Goal: Contribute content: Contribute content

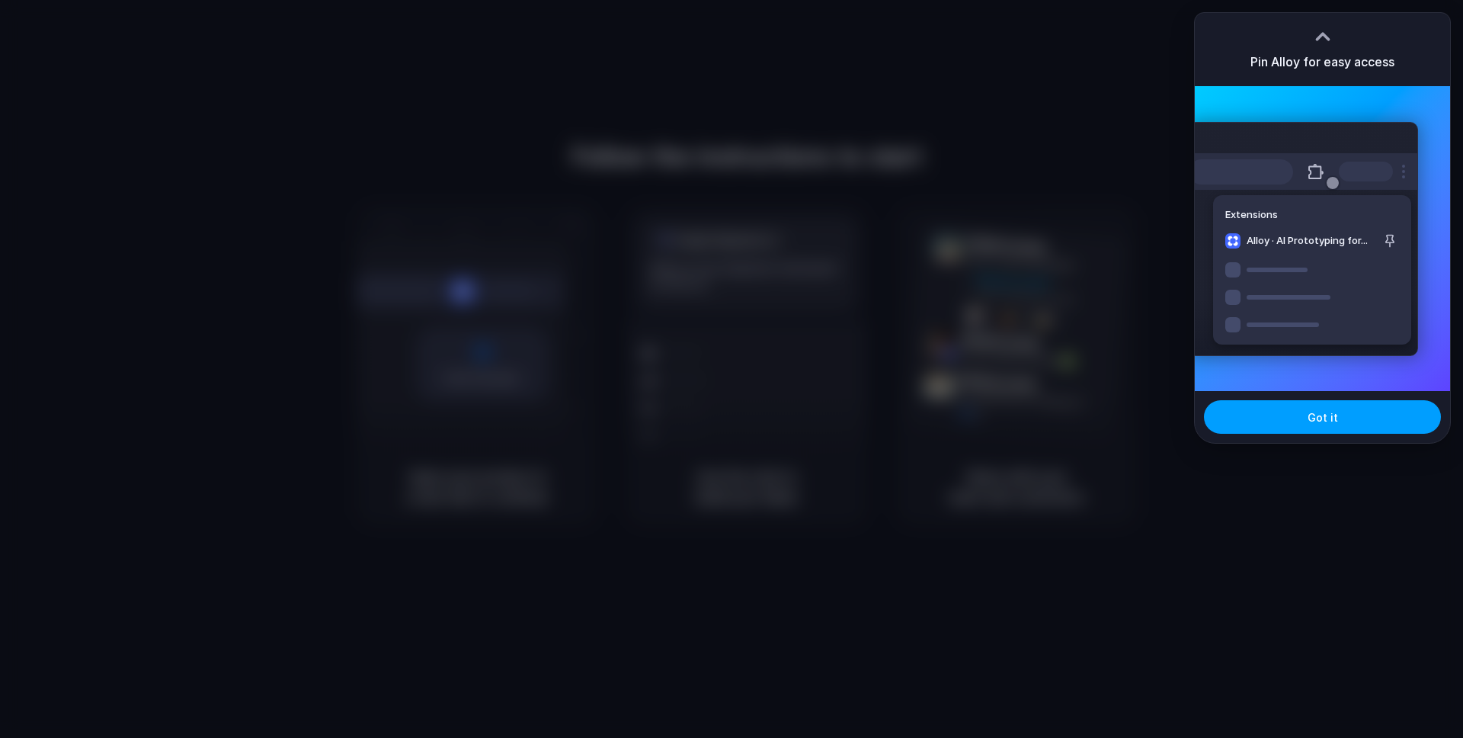
click at [1337, 415] on button "Got it" at bounding box center [1322, 417] width 237 height 34
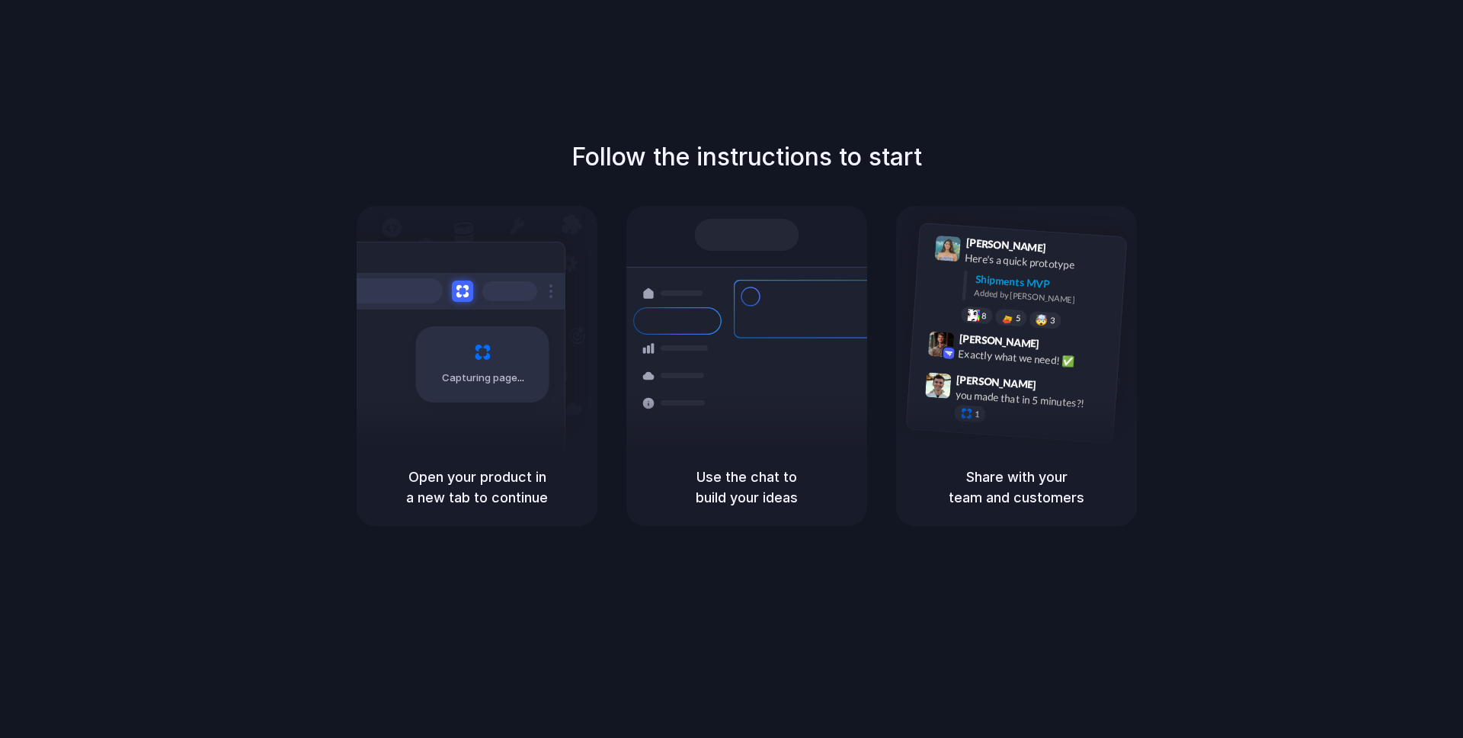
drag, startPoint x: 536, startPoint y: 158, endPoint x: 996, endPoint y: 158, distance: 460.2
click at [996, 158] on div "Follow the instructions to start Capturing page Open your product in a new tab …" at bounding box center [746, 332] width 1463 height 387
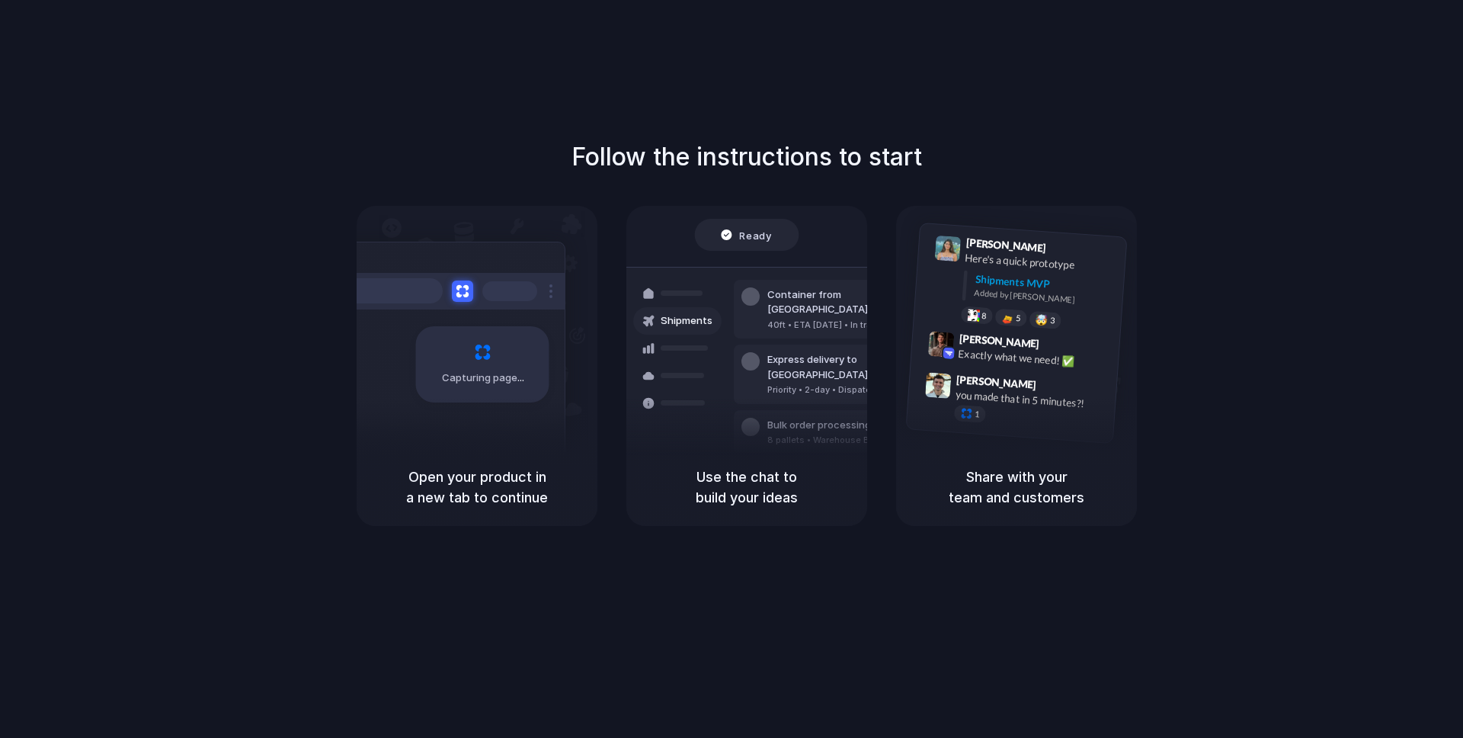
click at [499, 454] on div "Open your product in a new tab to continue" at bounding box center [477, 487] width 241 height 78
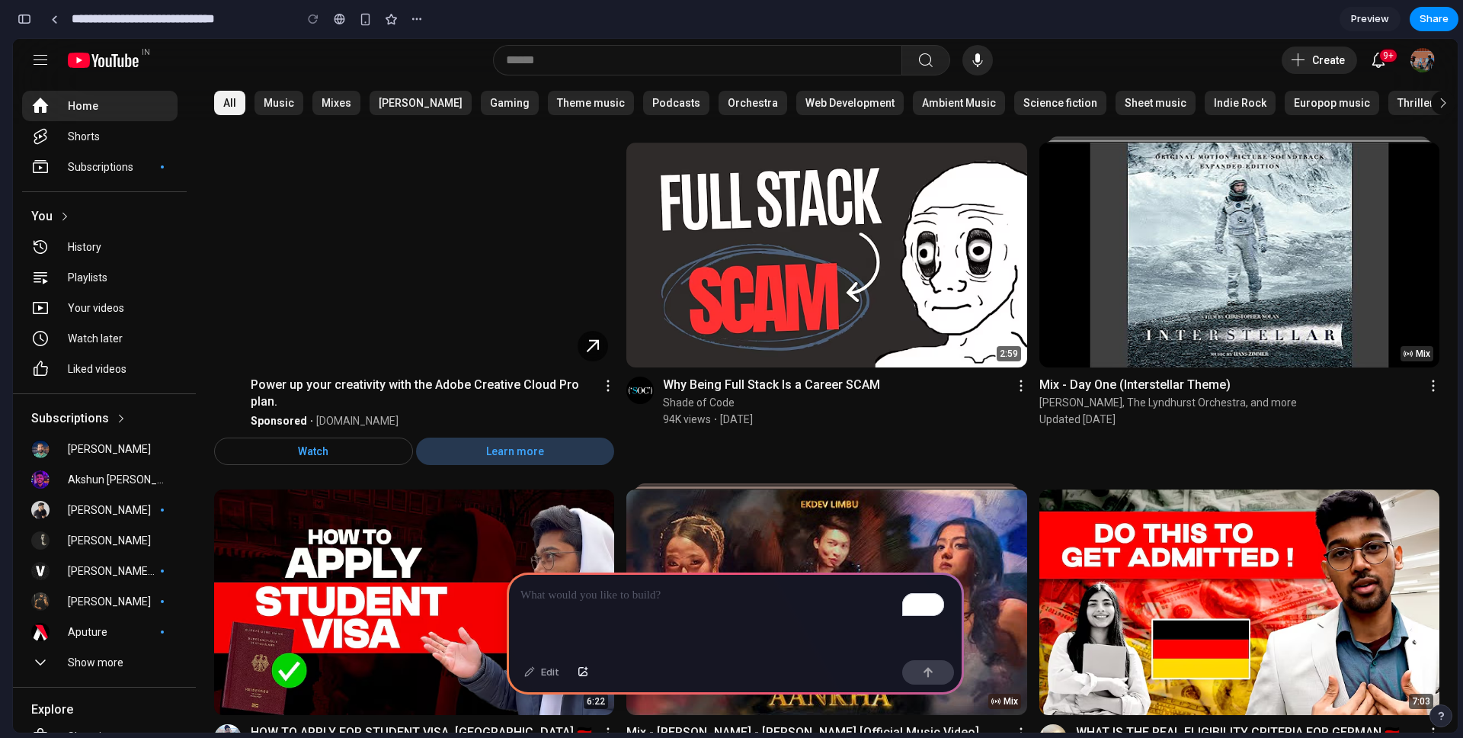
click at [735, 602] on div "To enrich screen reader interactions, please activate Accessibility in Grammarl…" at bounding box center [735, 613] width 457 height 82
click at [367, 18] on div "button" at bounding box center [365, 19] width 13 height 13
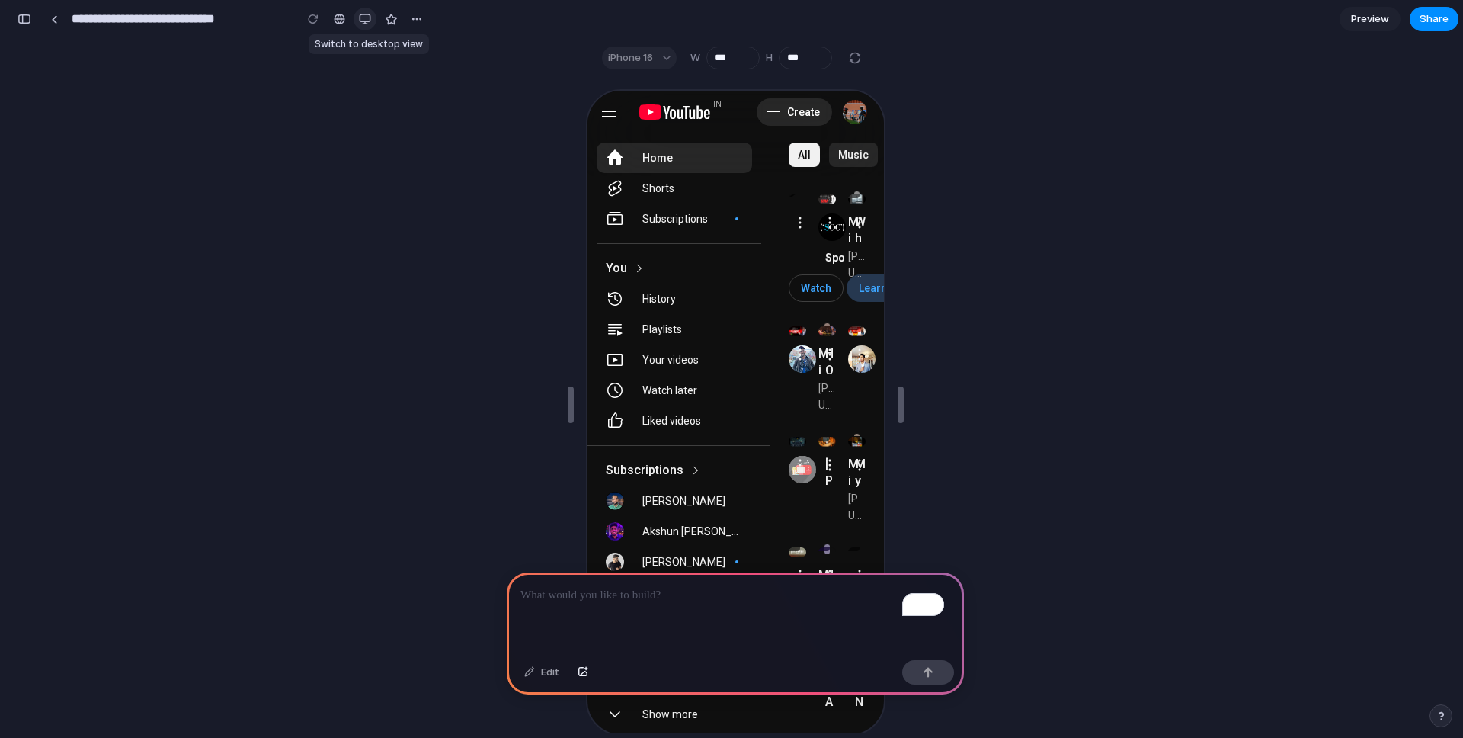
click at [367, 18] on div "button" at bounding box center [365, 19] width 12 height 12
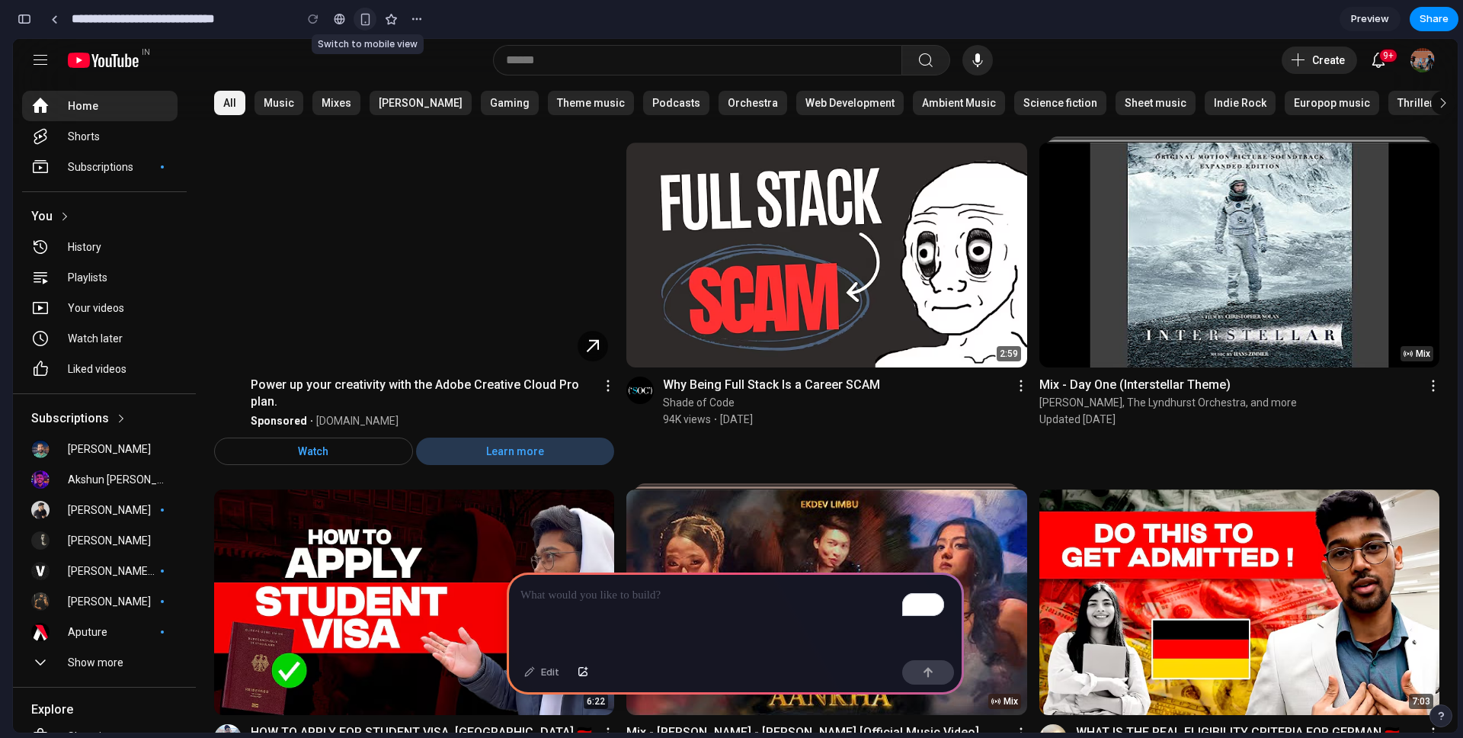
click at [367, 18] on div "button" at bounding box center [365, 19] width 13 height 13
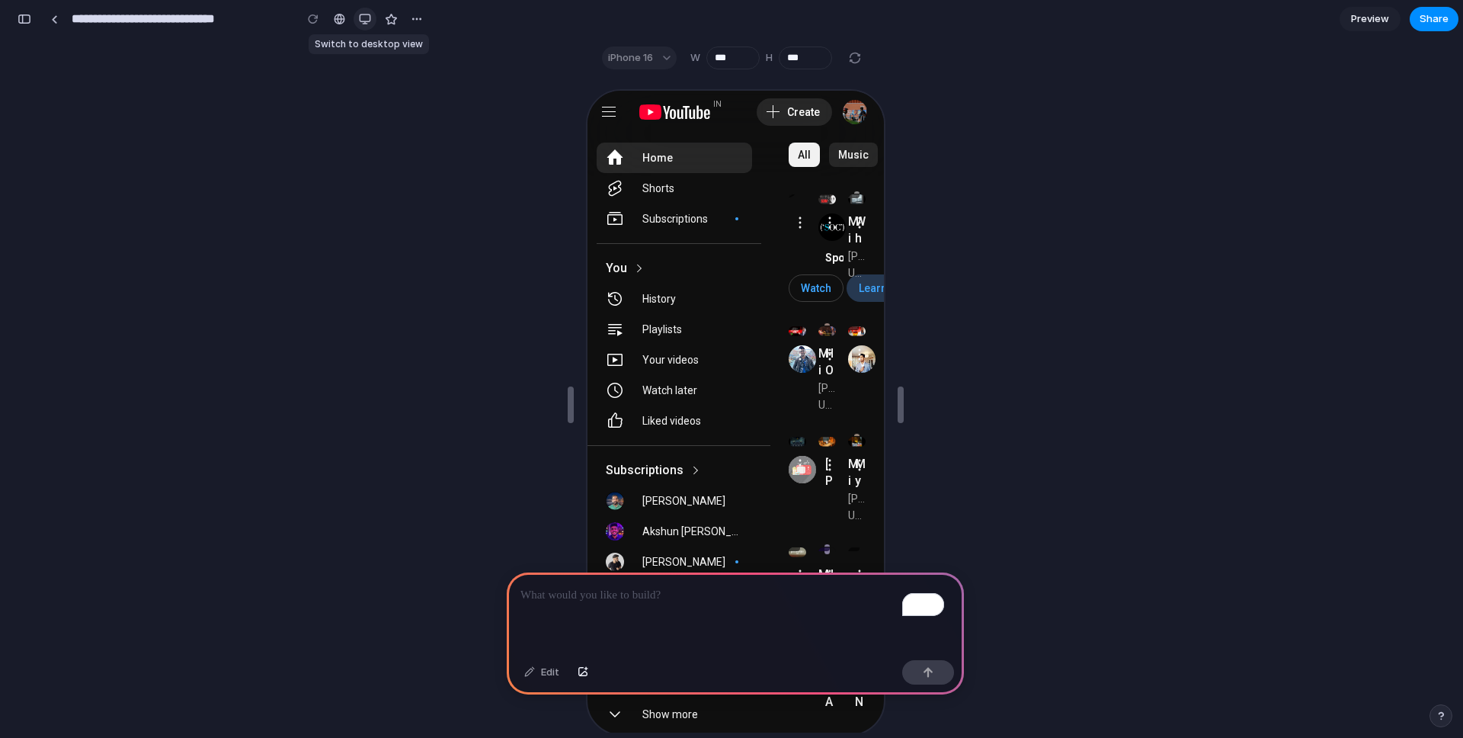
click at [367, 18] on div "button" at bounding box center [365, 19] width 12 height 12
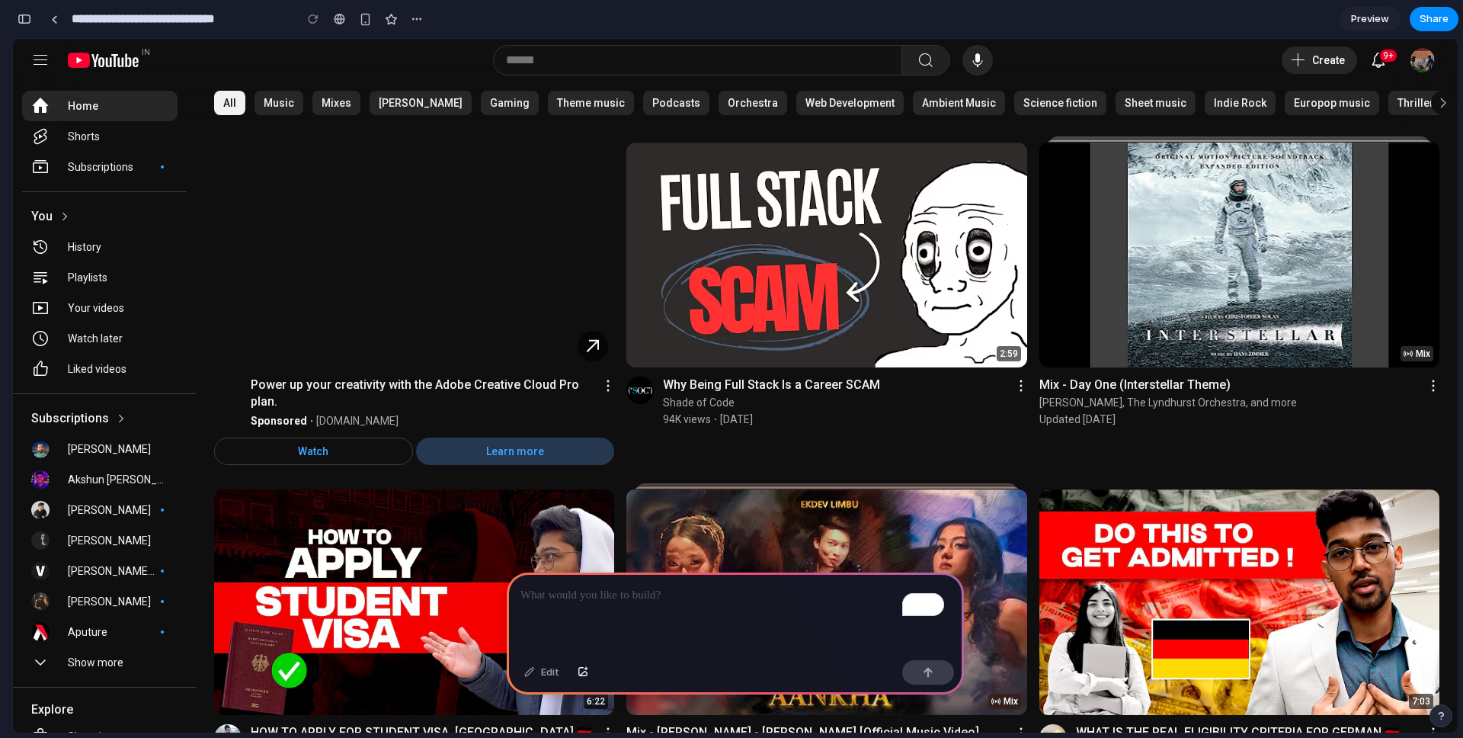
click at [664, 594] on p "To enrich screen reader interactions, please activate Accessibility in Grammarl…" at bounding box center [735, 595] width 430 height 18
click at [743, 586] on p "To enrich screen reader interactions, please activate Accessibility in Grammarl…" at bounding box center [735, 595] width 430 height 18
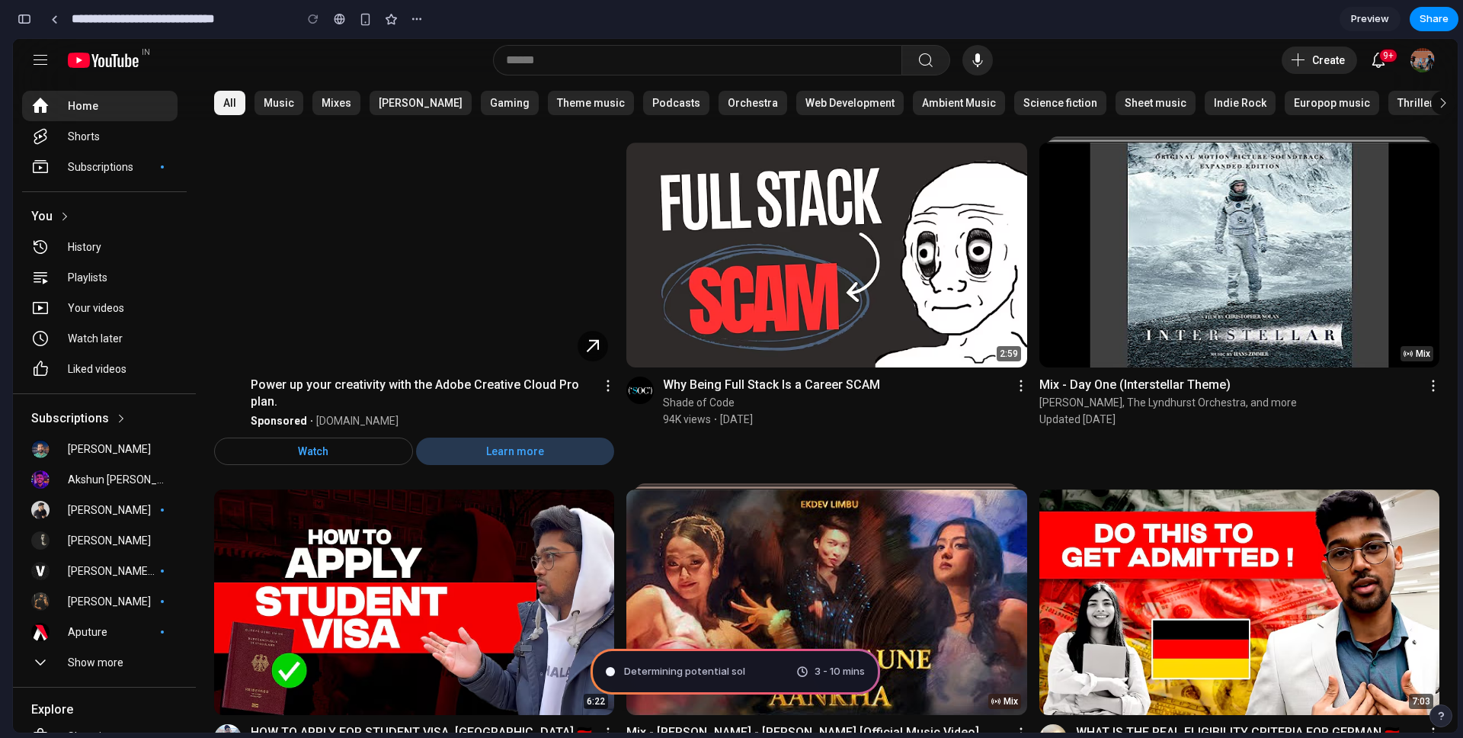
type input "**********"
